Goal: Navigation & Orientation: Find specific page/section

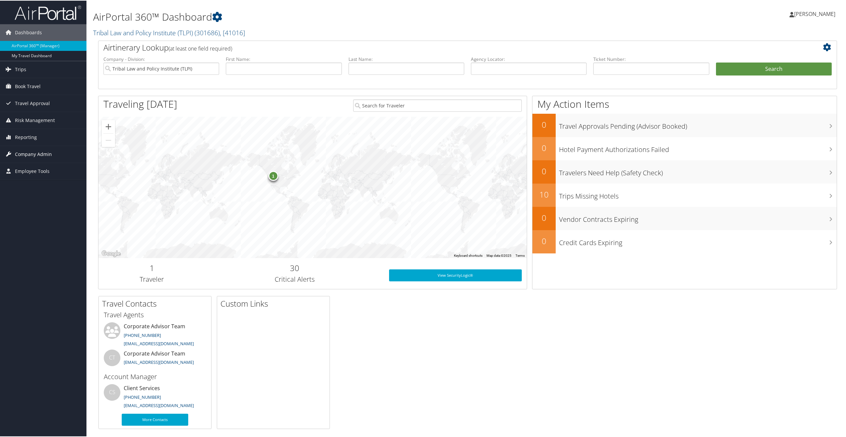
click at [34, 152] on span "Company Admin" at bounding box center [33, 153] width 37 height 17
